Goal: Transaction & Acquisition: Book appointment/travel/reservation

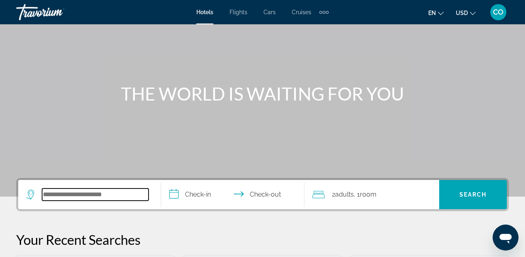
click at [125, 192] on input "Search hotel destination" at bounding box center [95, 194] width 107 height 12
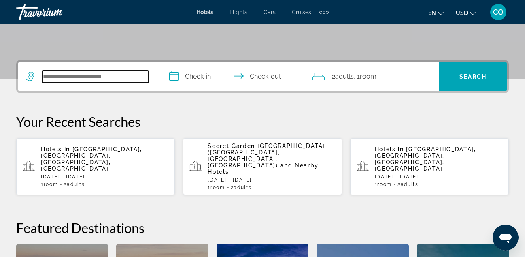
scroll to position [198, 0]
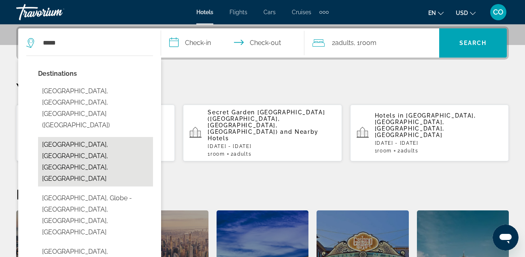
click at [99, 137] on button "[GEOGRAPHIC_DATA], [GEOGRAPHIC_DATA], [GEOGRAPHIC_DATA], [GEOGRAPHIC_DATA]" at bounding box center [95, 161] width 115 height 49
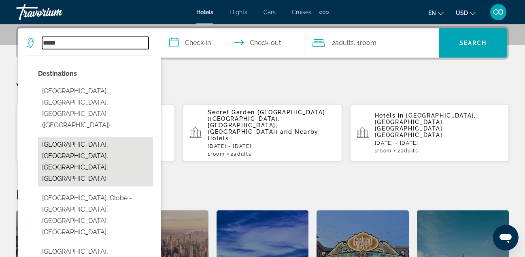
type input "**********"
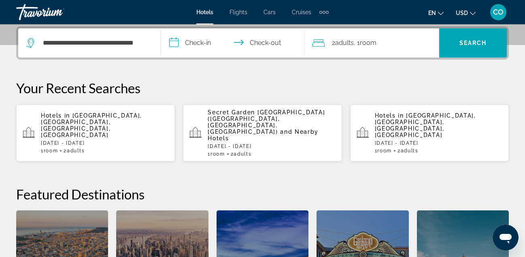
click at [205, 45] on input "**********" at bounding box center [234, 44] width 146 height 32
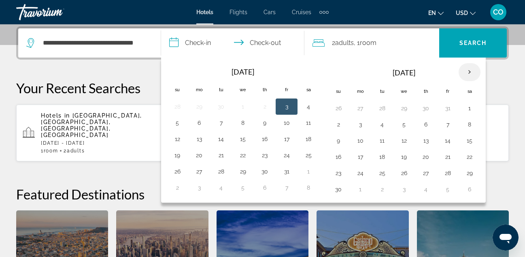
click at [468, 68] on th "Next month" at bounding box center [470, 72] width 22 height 18
click at [339, 172] on button "28" at bounding box center [338, 172] width 13 height 11
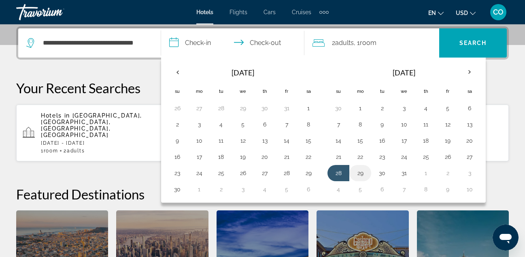
click at [356, 169] on button "29" at bounding box center [360, 172] width 13 height 11
type input "**********"
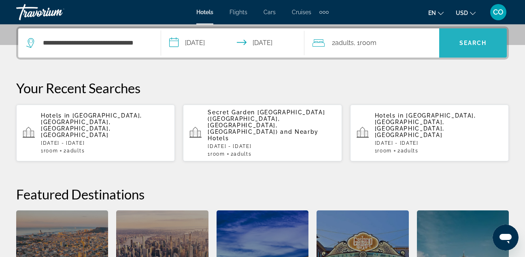
click at [447, 34] on span "Search" at bounding box center [473, 42] width 68 height 19
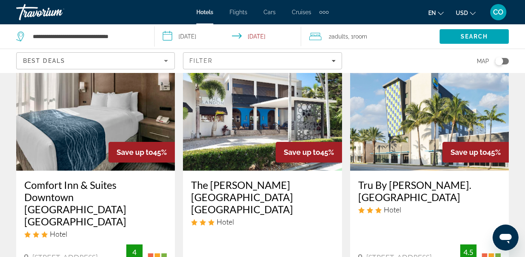
scroll to position [1024, 0]
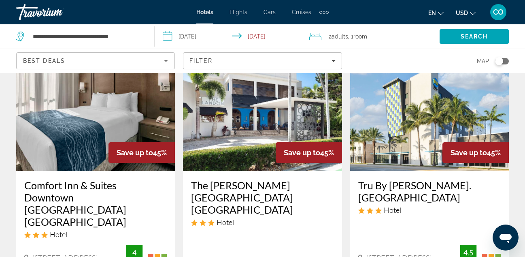
click at [97, 136] on img "Main content" at bounding box center [95, 106] width 159 height 130
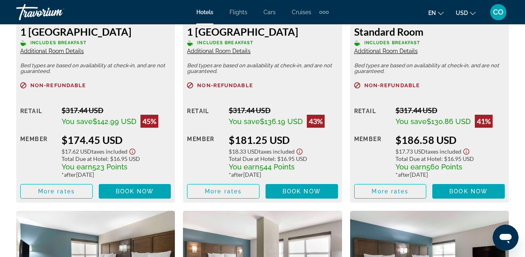
scroll to position [1369, 0]
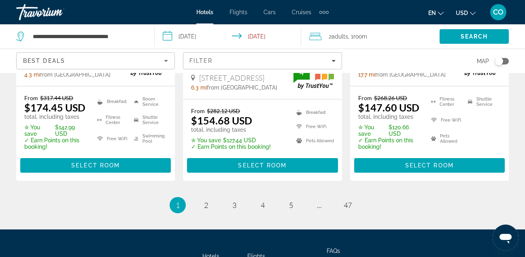
scroll to position [1252, 0]
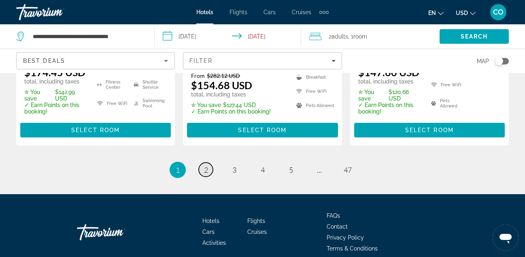
click at [211, 169] on link "page 2" at bounding box center [206, 169] width 14 height 14
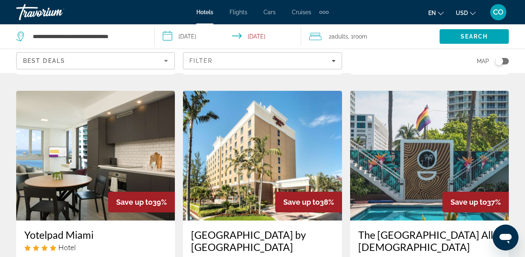
scroll to position [670, 0]
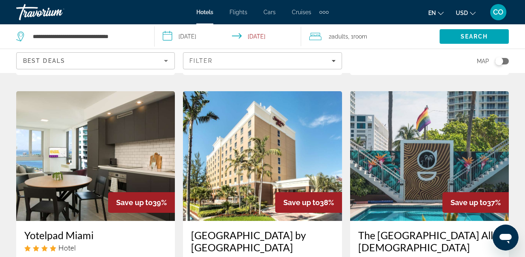
click at [211, 166] on img "Main content" at bounding box center [262, 156] width 159 height 130
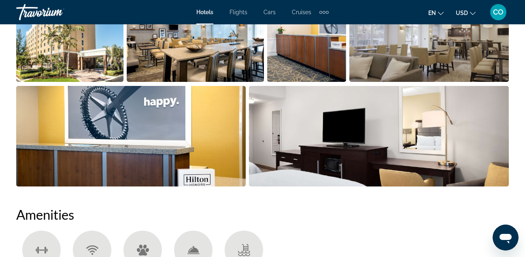
scroll to position [606, 0]
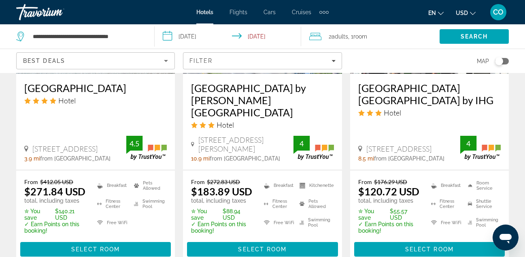
scroll to position [1206, 0]
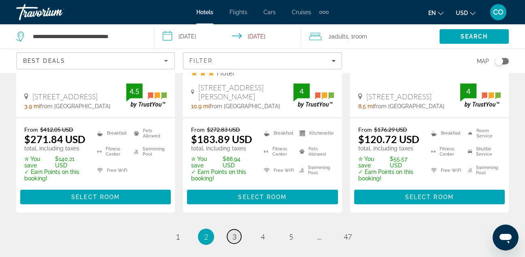
click at [231, 229] on link "page 3" at bounding box center [234, 236] width 14 height 14
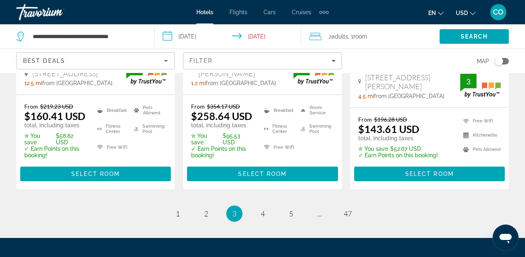
scroll to position [1219, 0]
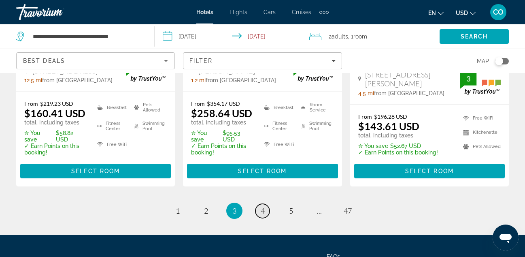
click at [262, 206] on span "4" at bounding box center [263, 210] width 4 height 9
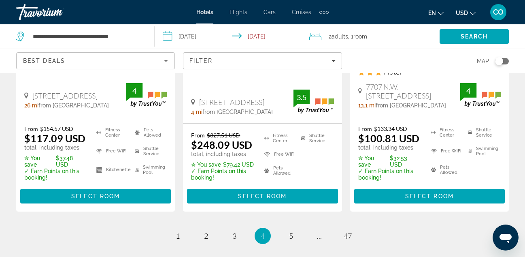
scroll to position [1244, 0]
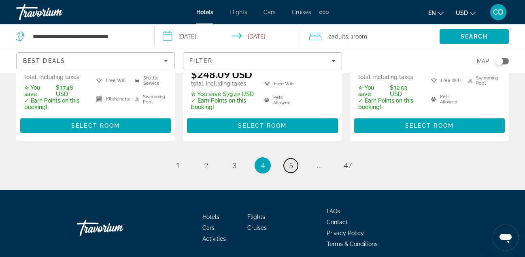
click at [297, 158] on link "page 5" at bounding box center [291, 165] width 14 height 14
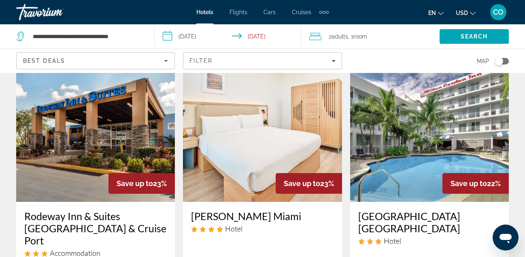
scroll to position [352, 0]
click at [369, 121] on img "Main content" at bounding box center [429, 138] width 159 height 130
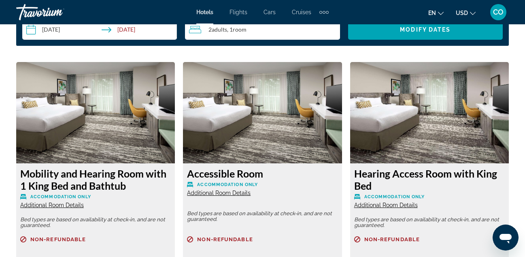
scroll to position [1227, 0]
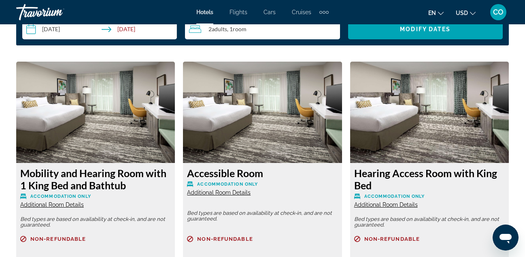
click at [316, 110] on img "Main content" at bounding box center [262, 112] width 159 height 101
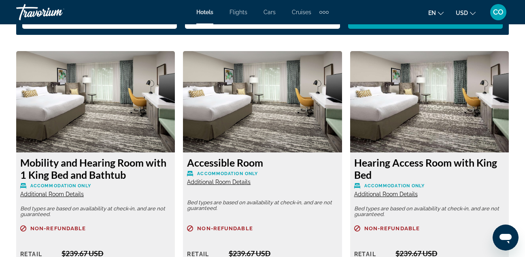
scroll to position [1222, 0]
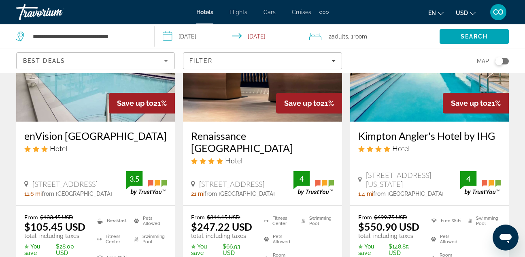
scroll to position [1279, 0]
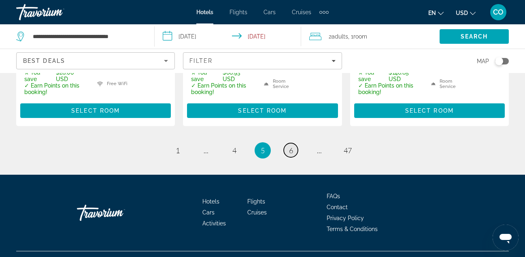
click at [288, 143] on link "page 6" at bounding box center [291, 150] width 14 height 14
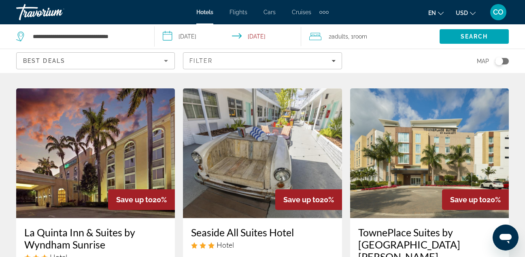
scroll to position [664, 0]
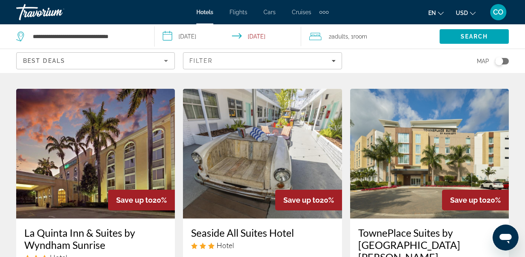
click at [139, 136] on img "Main content" at bounding box center [95, 154] width 159 height 130
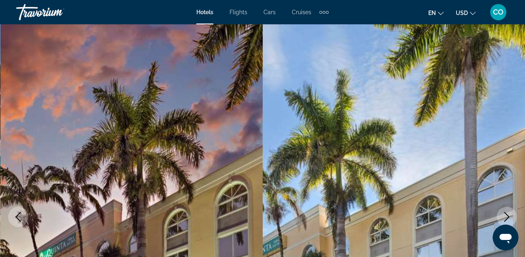
click at [139, 136] on img "Main content" at bounding box center [131, 216] width 263 height 385
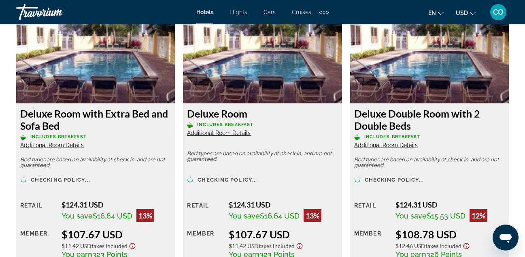
scroll to position [1870, 0]
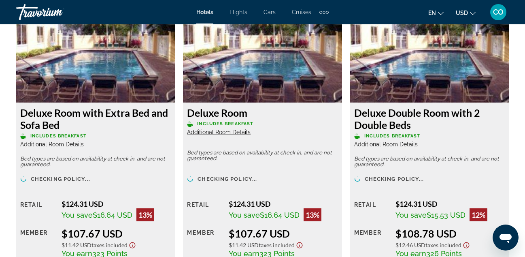
click at [407, 87] on img "Main content" at bounding box center [429, 51] width 159 height 101
drag, startPoint x: 398, startPoint y: 146, endPoint x: 385, endPoint y: 141, distance: 13.3
click at [385, 141] on span "Additional Room Details" at bounding box center [386, 144] width 64 height 6
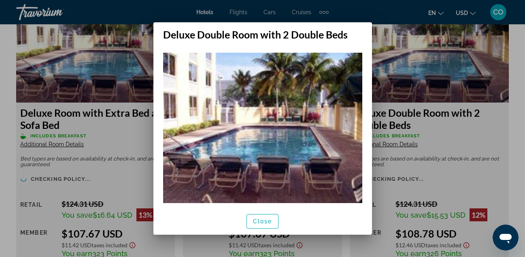
scroll to position [0, 0]
click at [264, 222] on span "Close" at bounding box center [262, 221] width 19 height 6
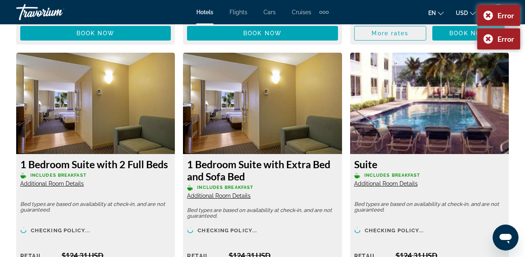
scroll to position [2114, 0]
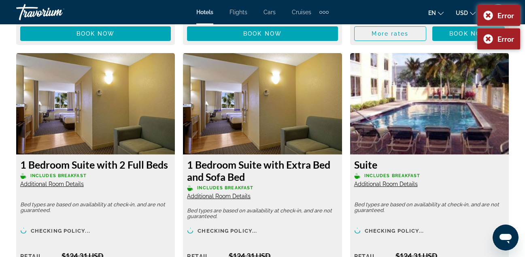
click at [318, 102] on img "Main content" at bounding box center [262, 103] width 159 height 101
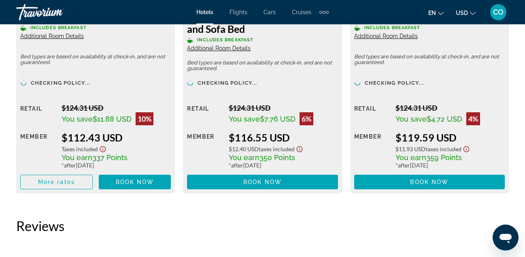
scroll to position [2262, 0]
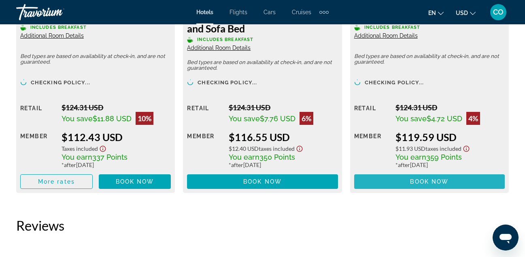
click at [411, 177] on span "Main content" at bounding box center [429, 181] width 151 height 19
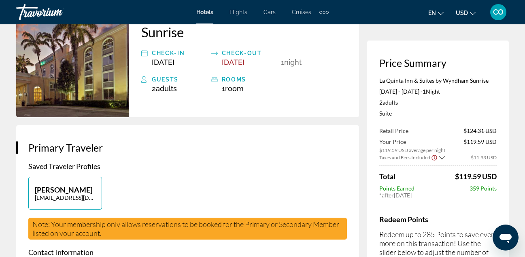
scroll to position [68, 0]
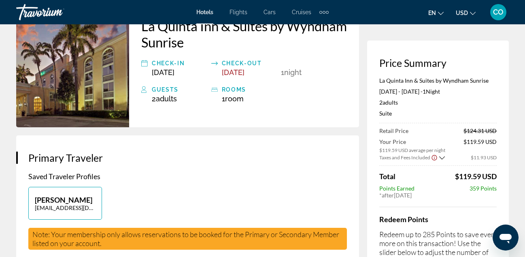
click at [454, 217] on h4 "Redeem Points" at bounding box center [438, 219] width 117 height 9
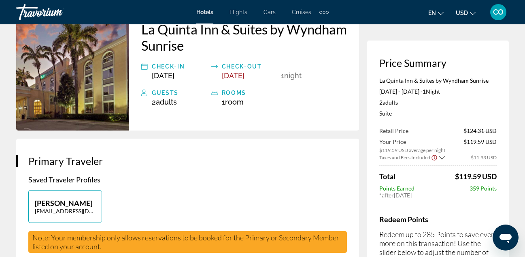
scroll to position [0, 0]
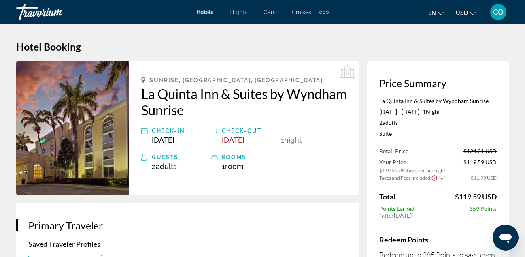
click at [97, 140] on img "Main content" at bounding box center [72, 128] width 113 height 134
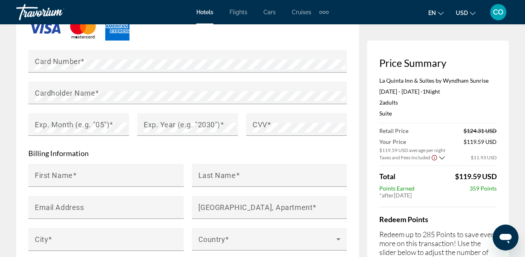
scroll to position [584, 0]
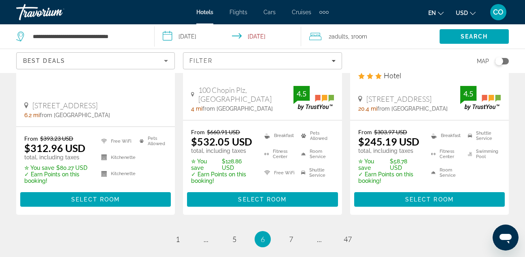
scroll to position [1182, 0]
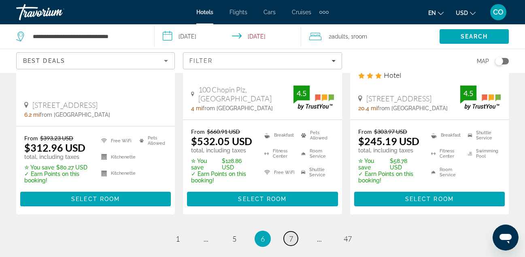
click at [286, 231] on link "page 7" at bounding box center [291, 238] width 14 height 14
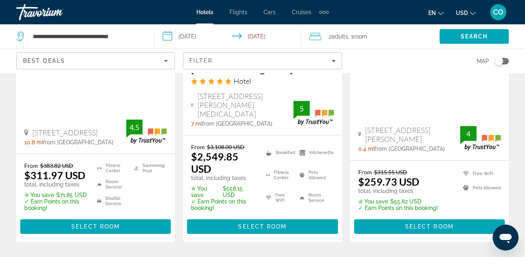
scroll to position [1188, 0]
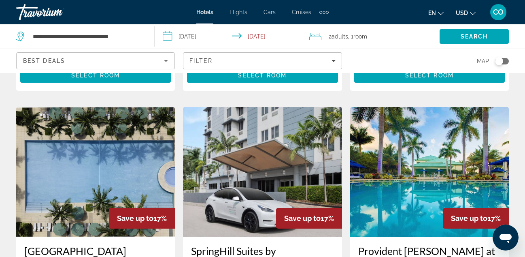
scroll to position [1003, 0]
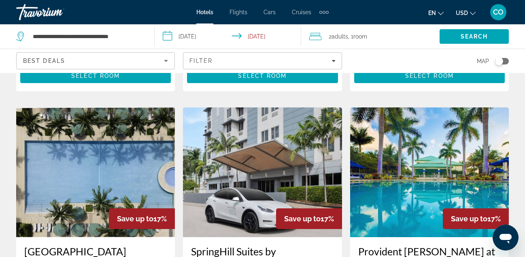
click at [384, 124] on img "Main content" at bounding box center [429, 172] width 159 height 130
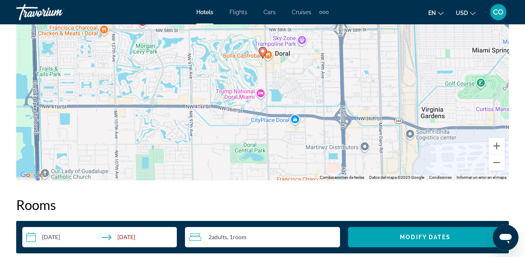
scroll to position [1000, 0]
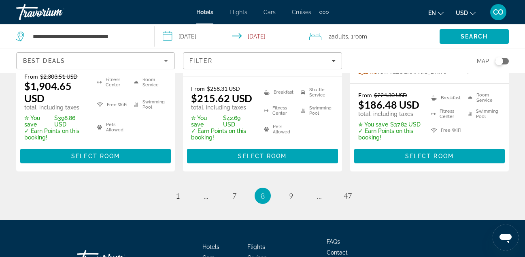
scroll to position [1247, 0]
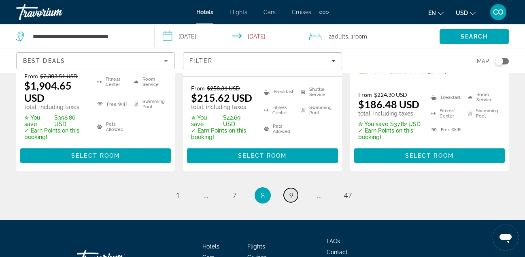
click at [286, 188] on link "page 9" at bounding box center [291, 195] width 14 height 14
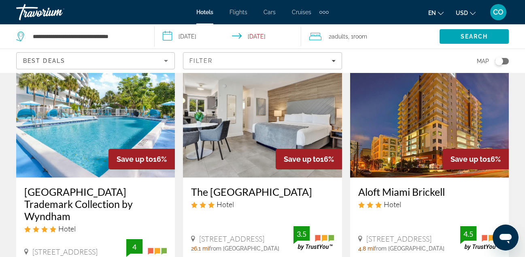
scroll to position [352, 0]
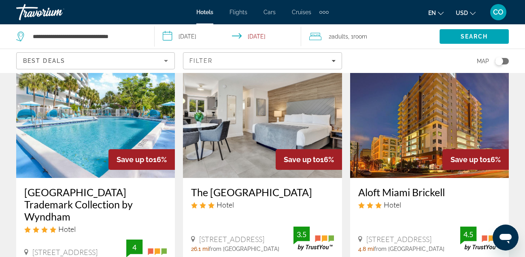
click at [86, 122] on img "Main content" at bounding box center [95, 113] width 159 height 130
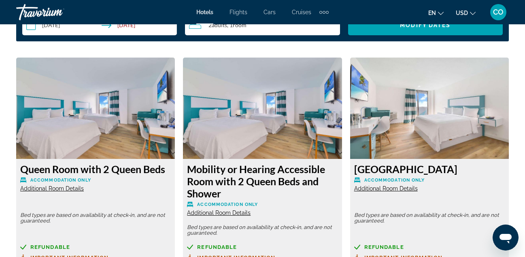
scroll to position [1225, 0]
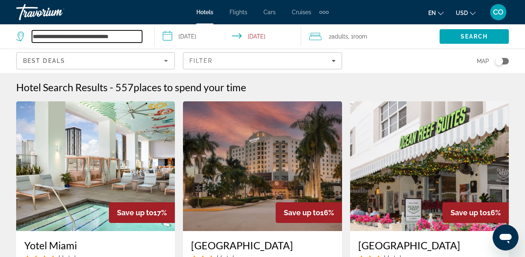
click at [117, 36] on input "**********" at bounding box center [87, 36] width 110 height 12
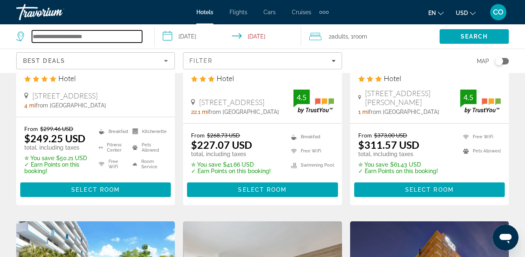
scroll to position [214, 0]
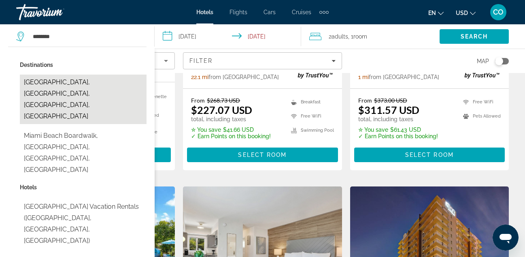
click at [109, 81] on button "[GEOGRAPHIC_DATA], [GEOGRAPHIC_DATA], [GEOGRAPHIC_DATA], [GEOGRAPHIC_DATA]" at bounding box center [83, 99] width 127 height 49
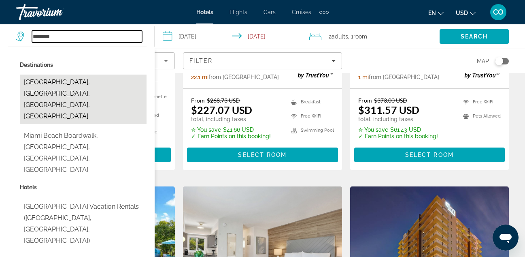
type input "**********"
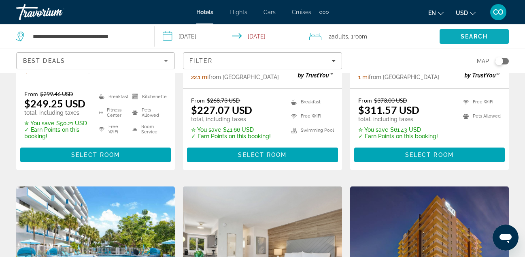
click at [476, 38] on span "Search" at bounding box center [475, 36] width 28 height 6
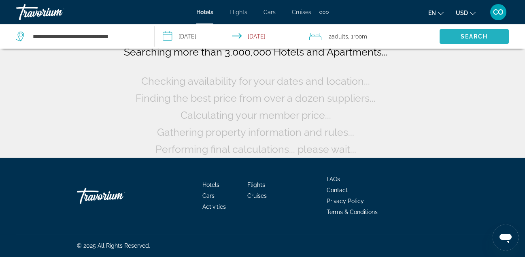
scroll to position [70, 0]
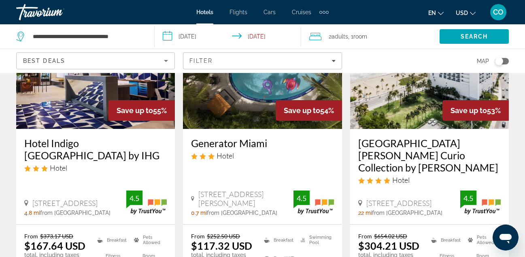
scroll to position [420, 0]
